Goal: Information Seeking & Learning: Check status

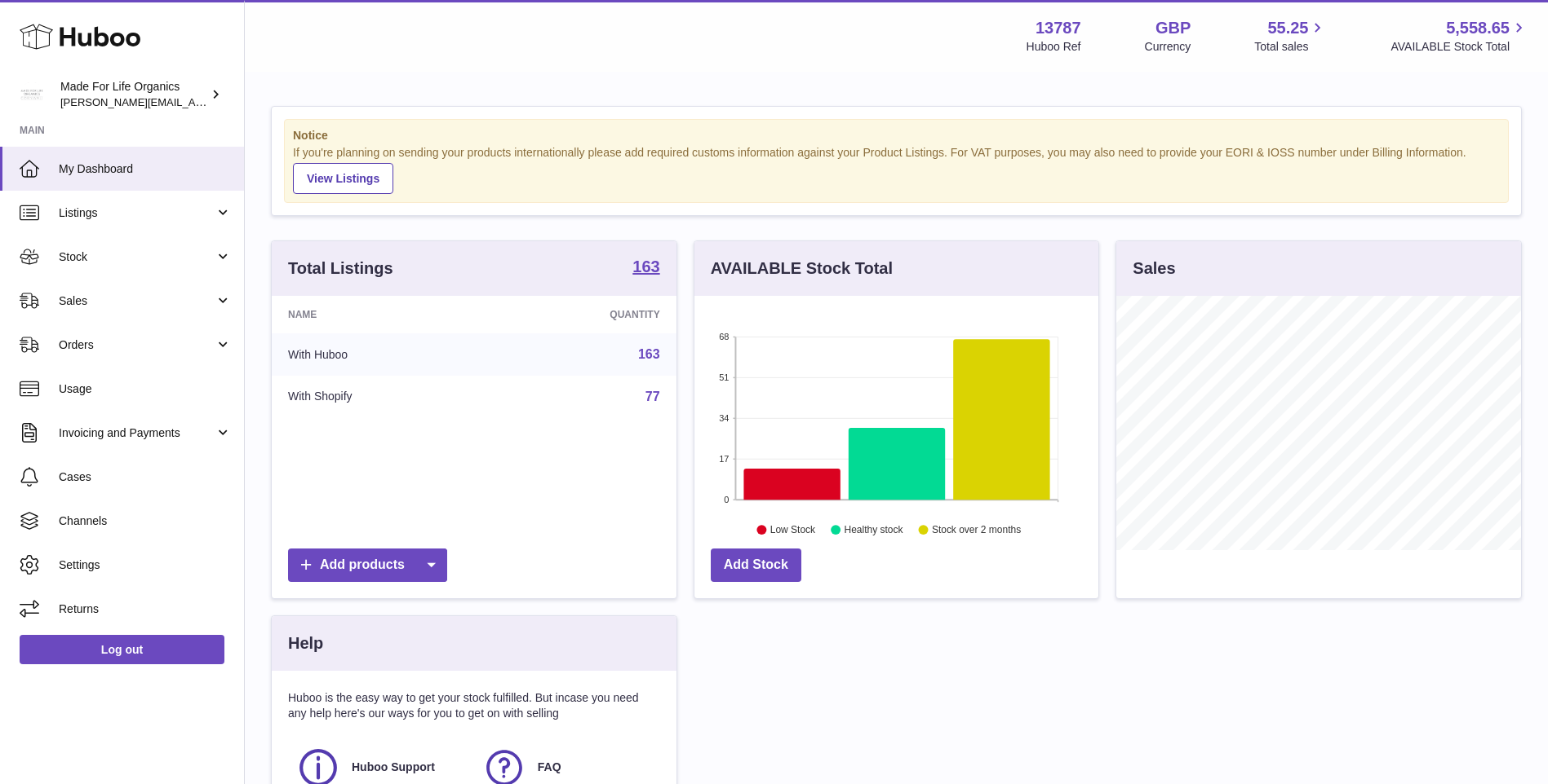
scroll to position [254, 404]
click at [86, 301] on span "Sales" at bounding box center [137, 301] width 156 height 15
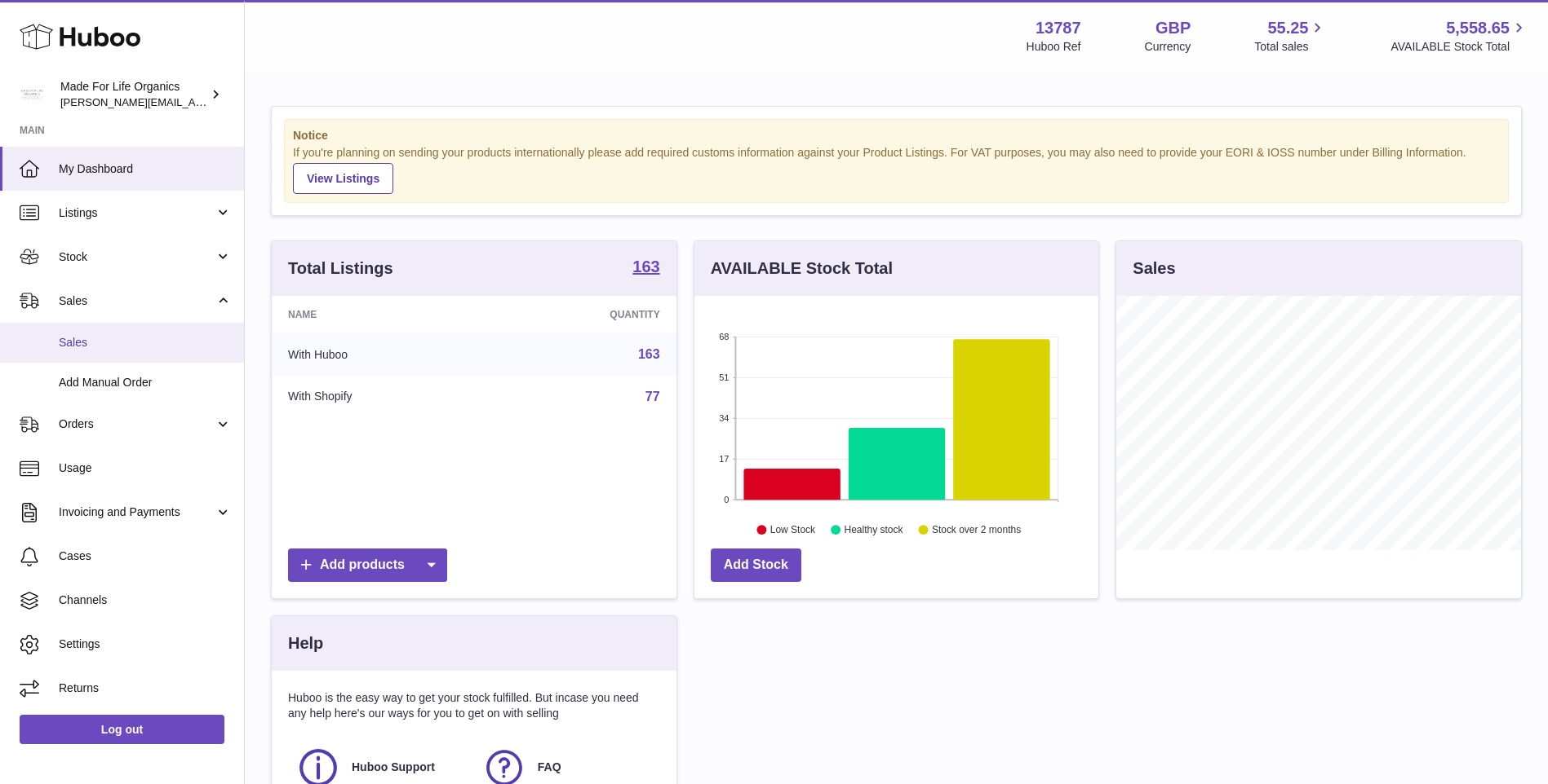
click at [70, 347] on span "Sales" at bounding box center [145, 342] width 173 height 15
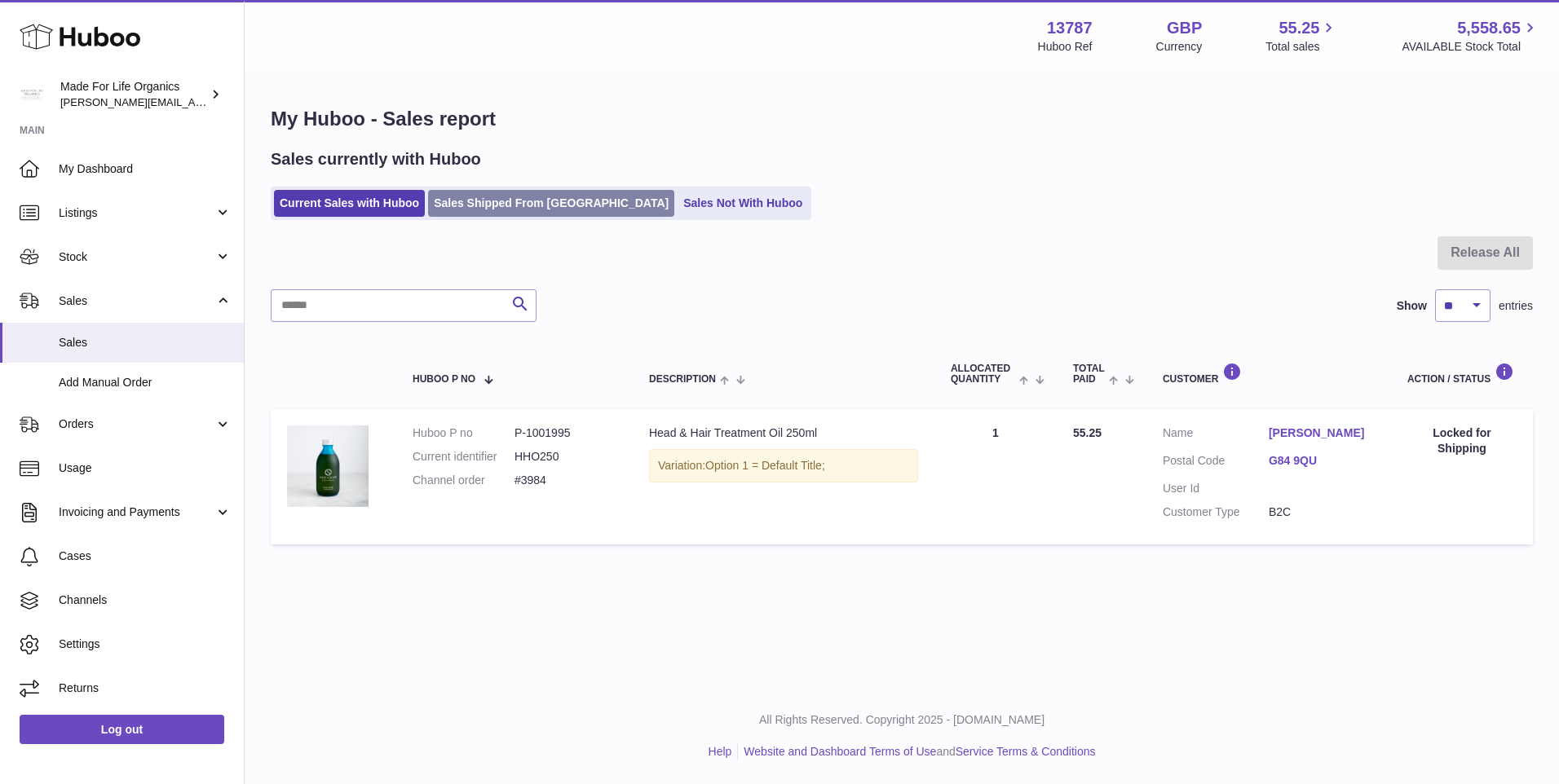
click at [521, 200] on link "Sales Shipped From [GEOGRAPHIC_DATA]" at bounding box center [551, 204] width 246 height 27
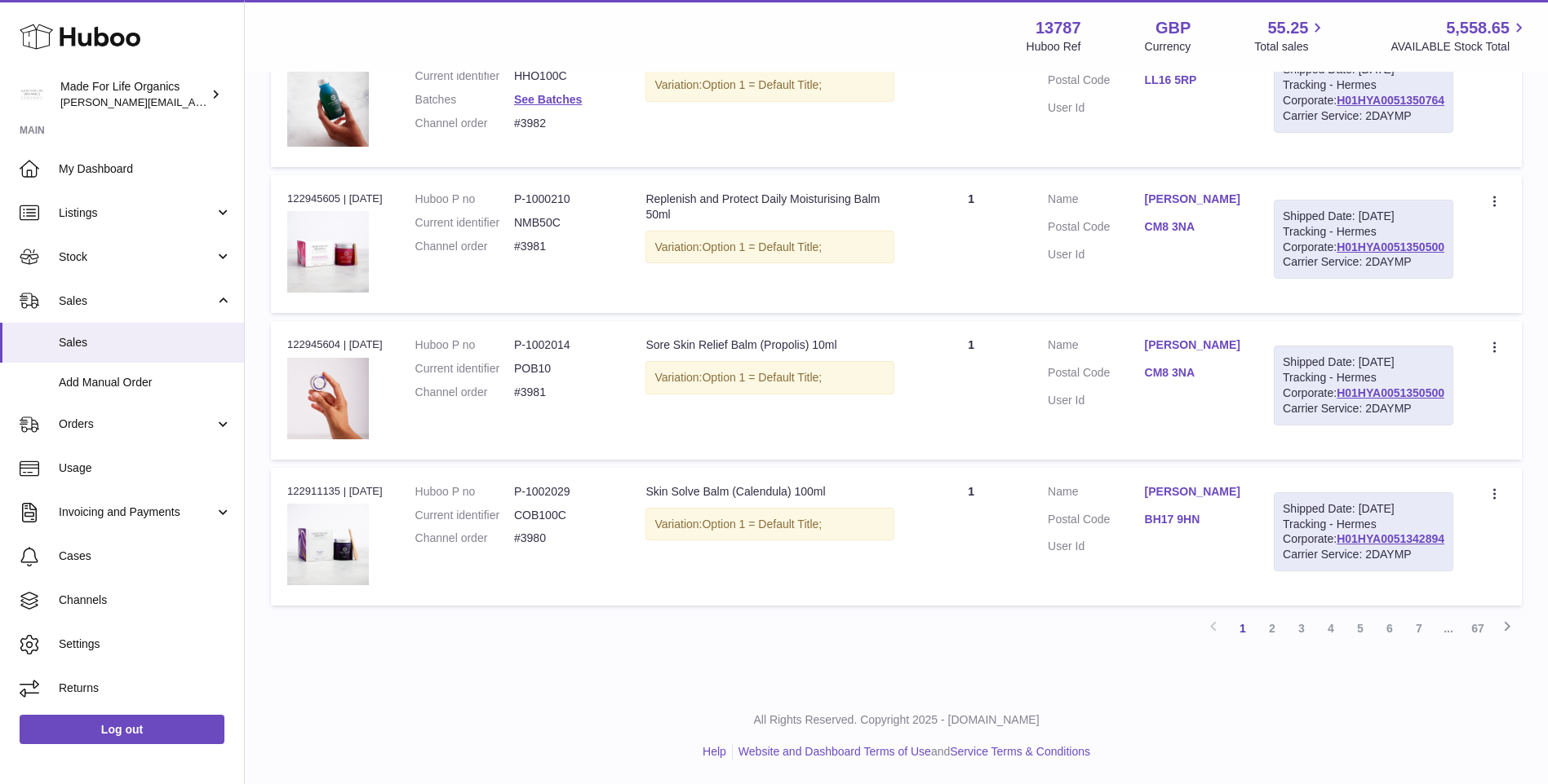
scroll to position [1601, 0]
click at [1272, 628] on link "2" at bounding box center [1272, 628] width 29 height 29
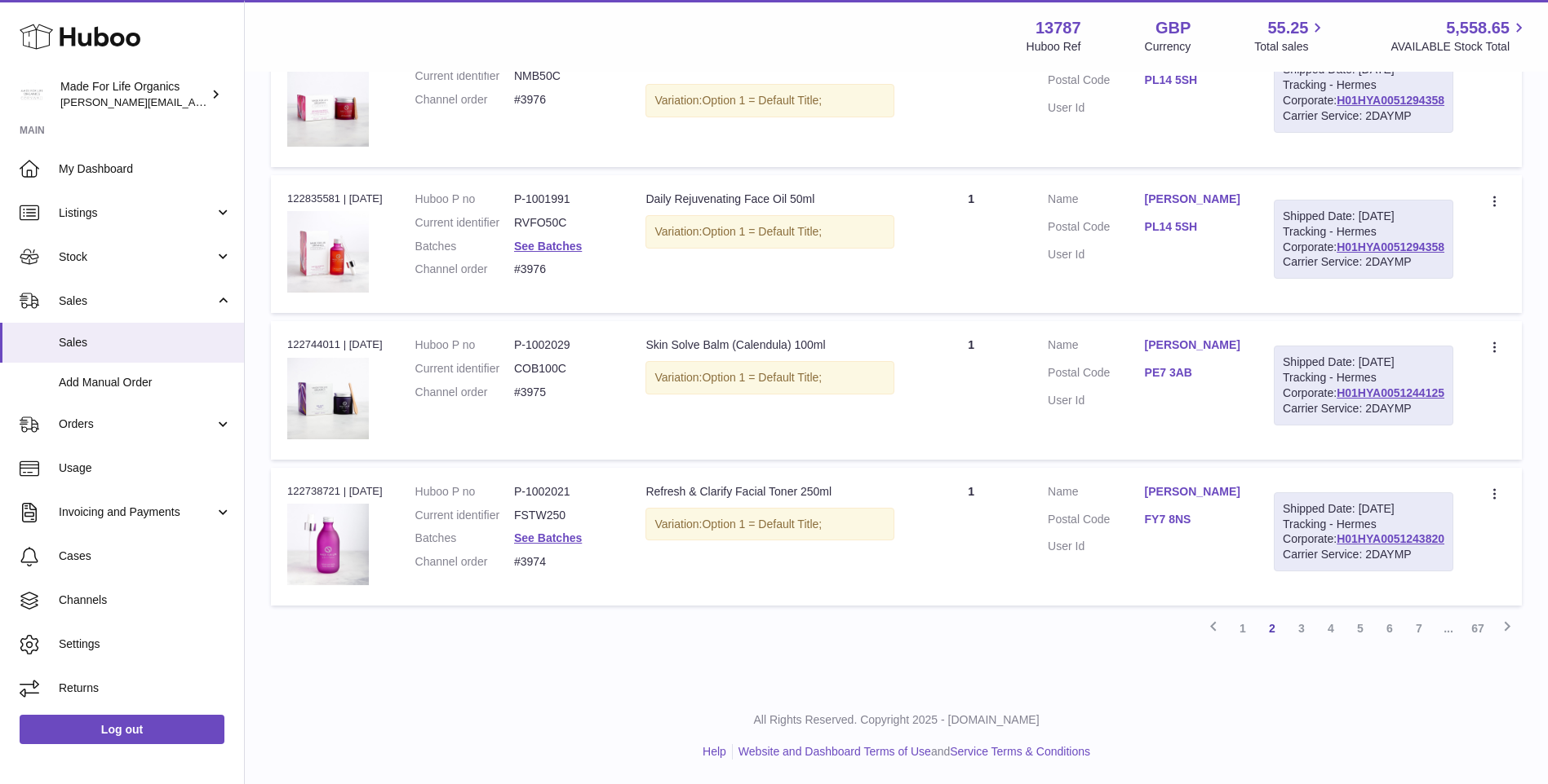
scroll to position [1601, 0]
click at [1241, 625] on link "1" at bounding box center [1242, 628] width 29 height 29
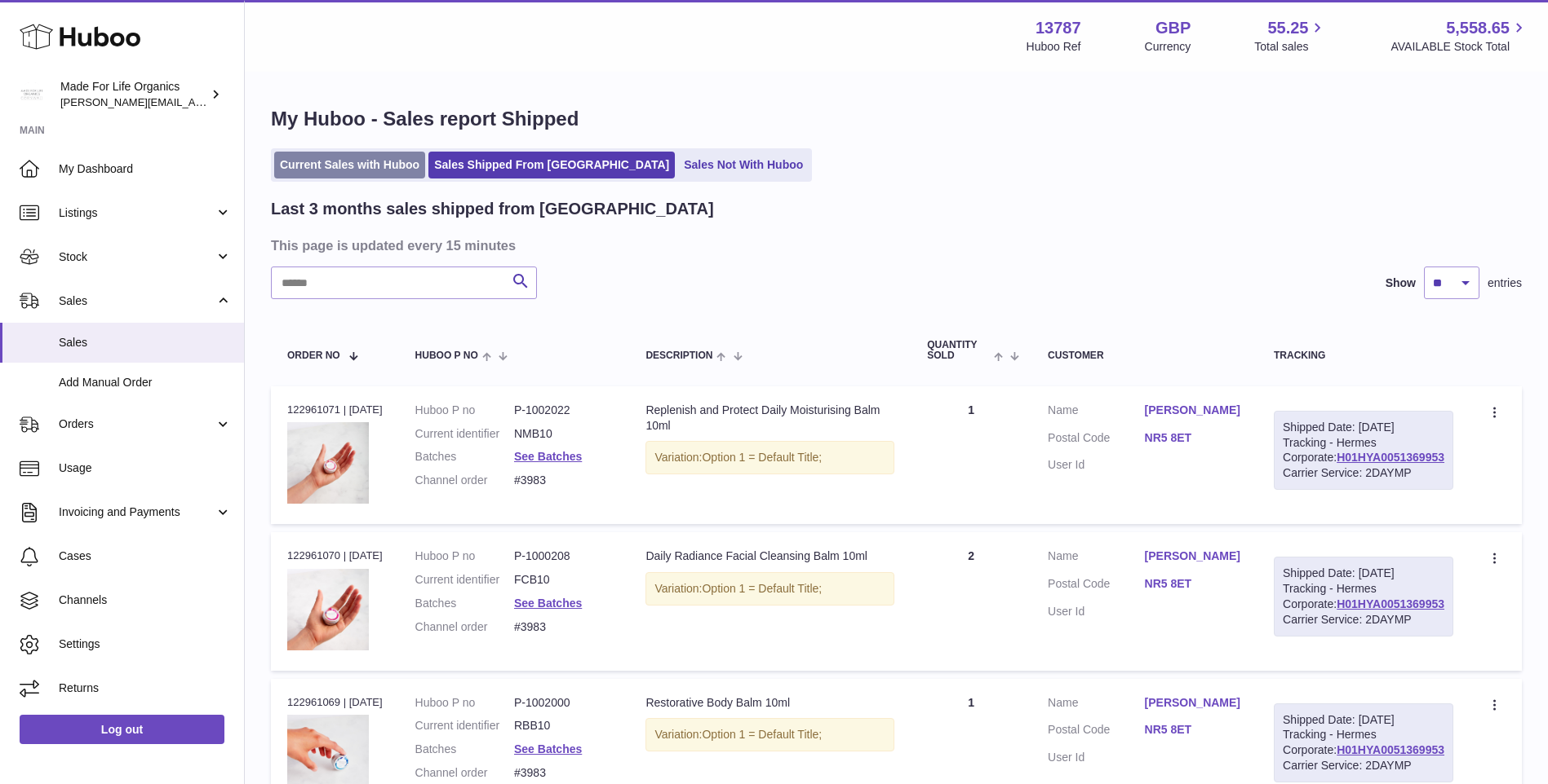
click at [361, 160] on link "Current Sales with Huboo" at bounding box center [350, 166] width 151 height 27
